Goal: Task Accomplishment & Management: Use online tool/utility

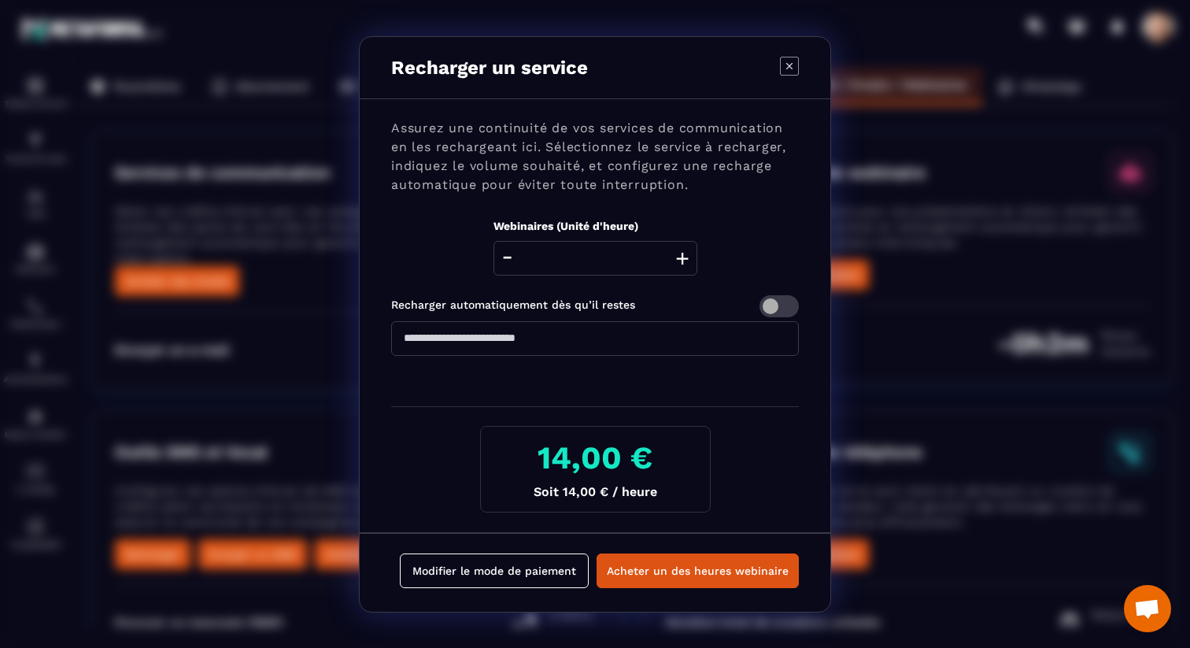
click at [790, 63] on icon "Modal window" at bounding box center [789, 66] width 19 height 19
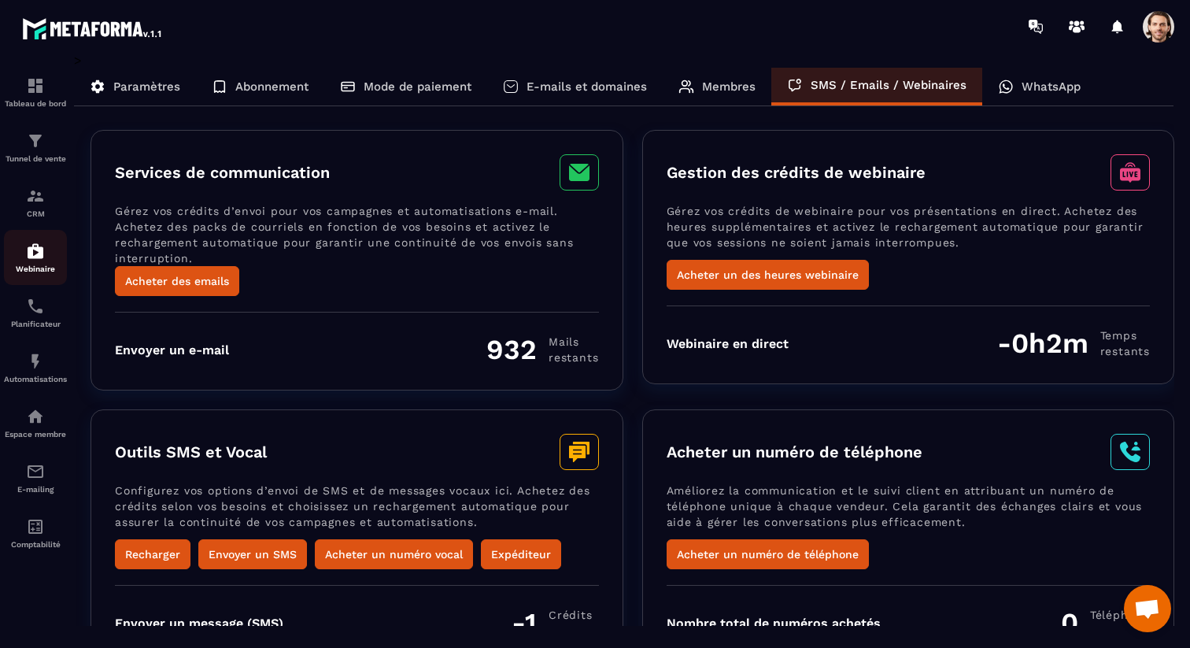
click at [43, 264] on div "Webinaire" at bounding box center [35, 257] width 63 height 31
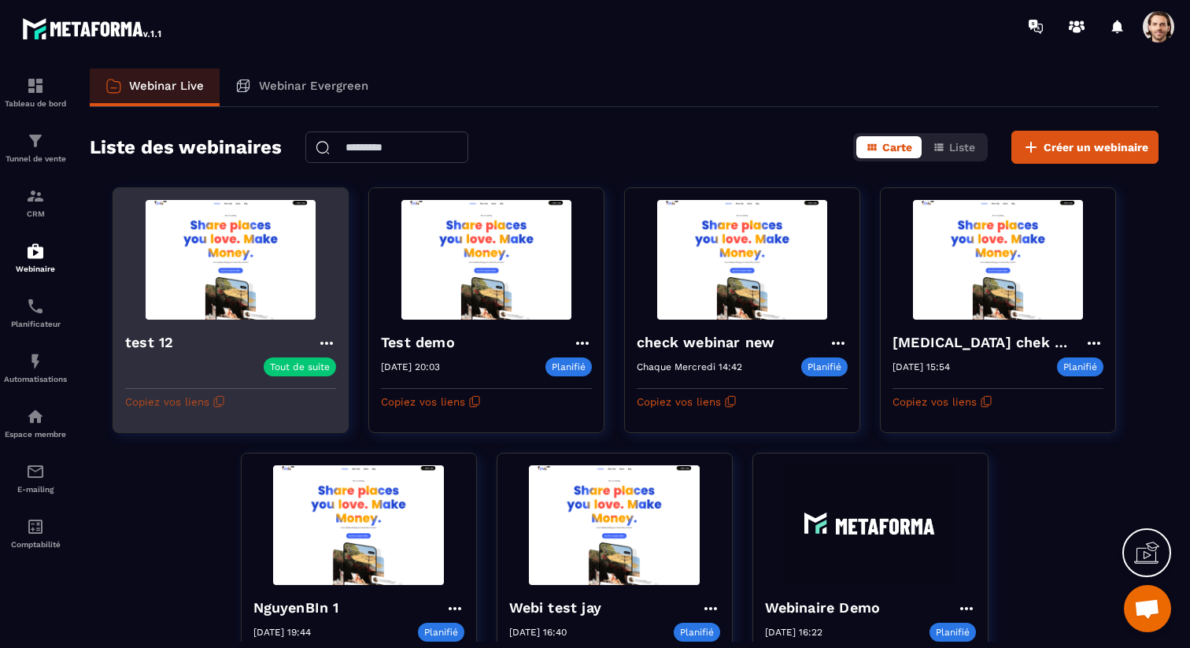
click at [201, 401] on button "Copiez vos liens" at bounding box center [175, 401] width 100 height 25
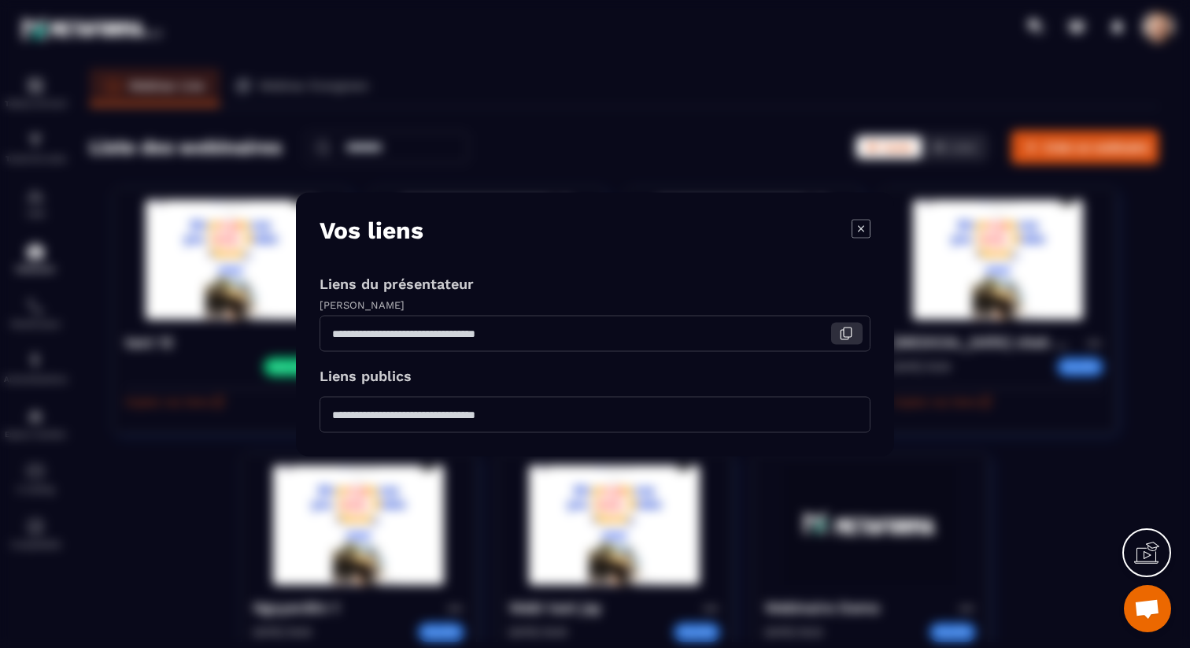
click at [848, 330] on icon "Modal window" at bounding box center [846, 333] width 14 height 14
click at [1053, 93] on div "Modal window" at bounding box center [595, 324] width 1190 height 648
click at [854, 225] on icon "Modal window" at bounding box center [861, 228] width 19 height 19
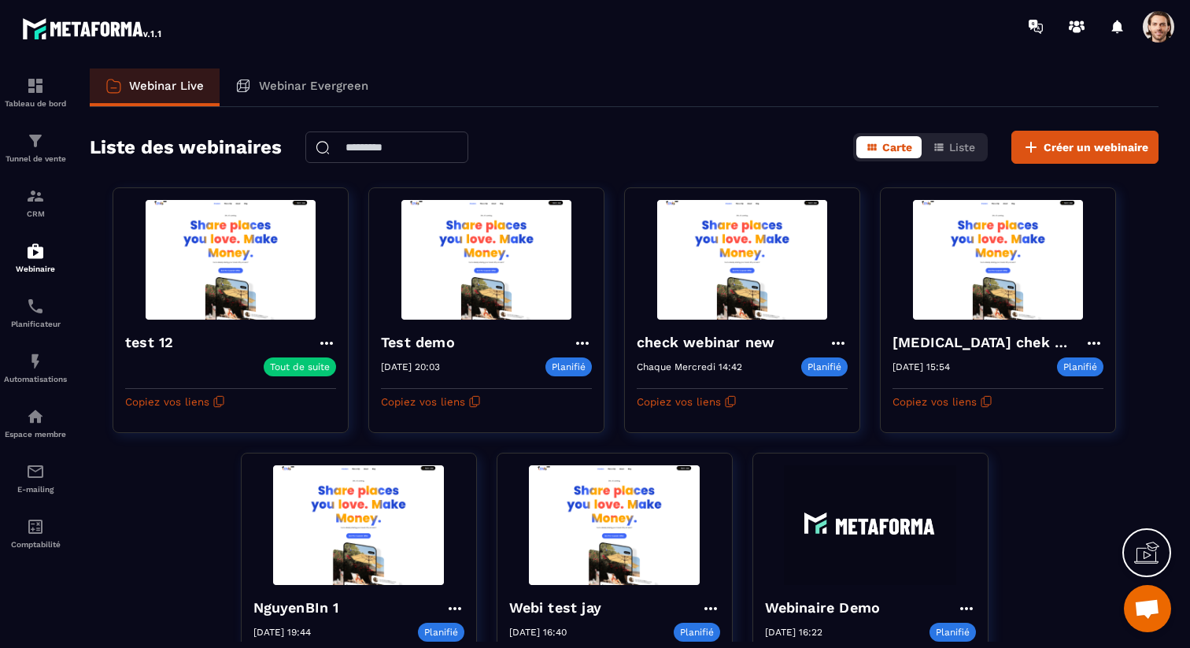
click at [1157, 26] on span at bounding box center [1158, 26] width 31 height 31
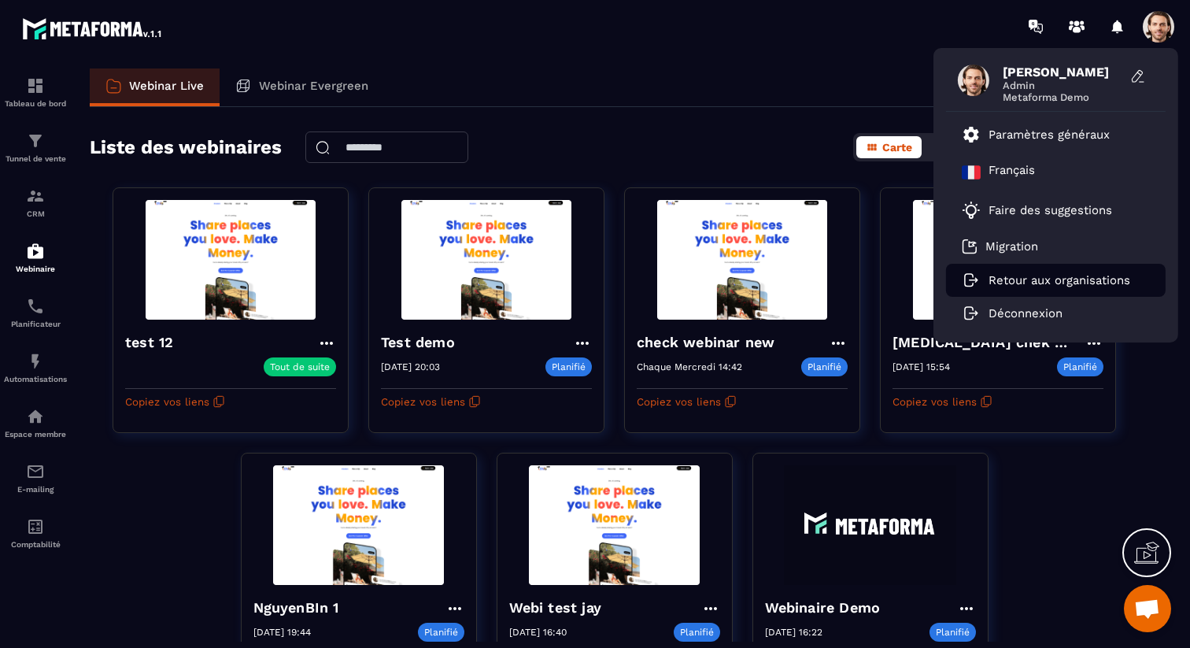
click at [1038, 277] on p "Retour aux organisations" at bounding box center [1060, 280] width 142 height 14
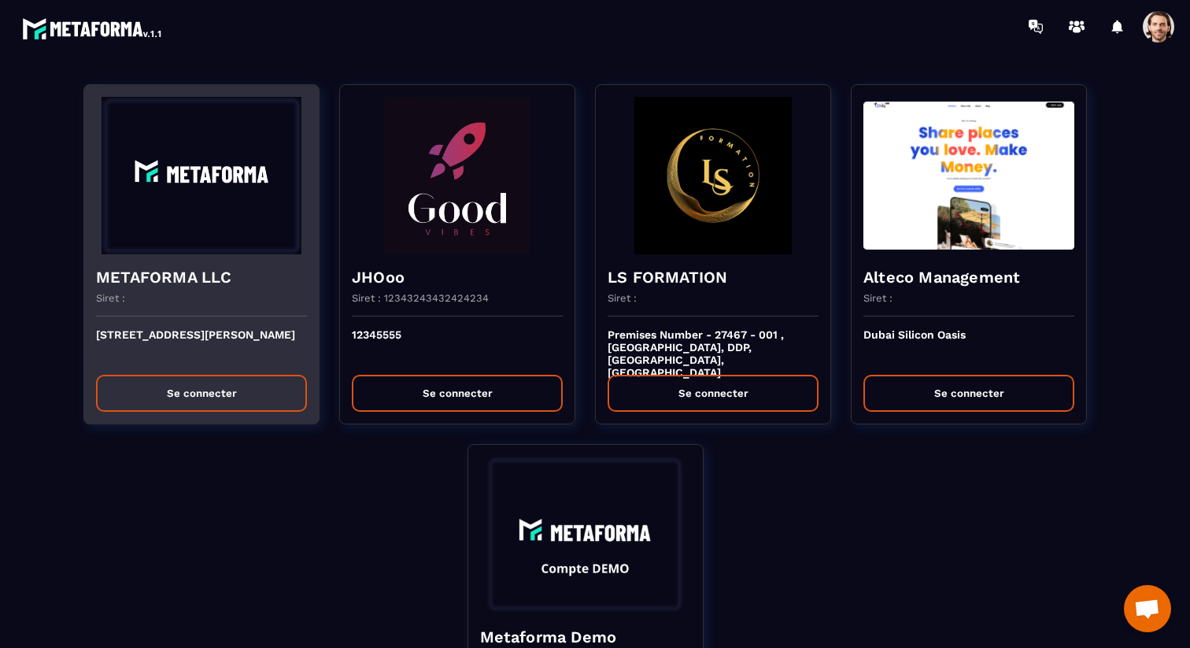
click at [236, 390] on button "Se connecter" at bounding box center [201, 393] width 211 height 37
